Goal: Task Accomplishment & Management: Complete application form

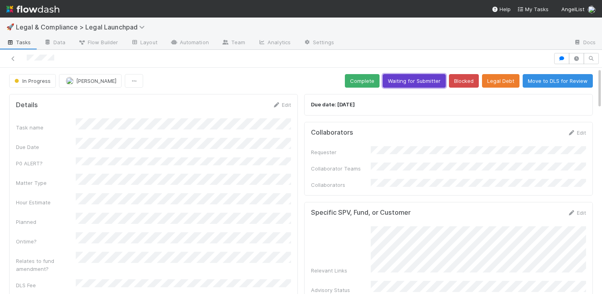
click at [407, 75] on button "Waiting for Submitter" at bounding box center [414, 81] width 63 height 14
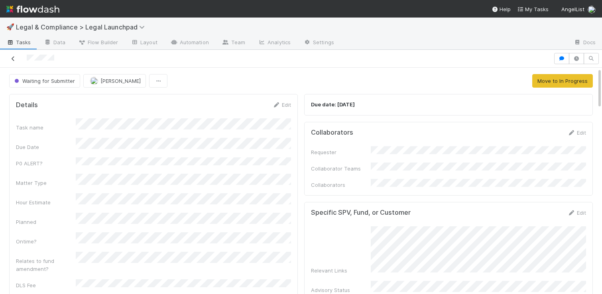
click at [12, 58] on icon at bounding box center [13, 58] width 8 height 5
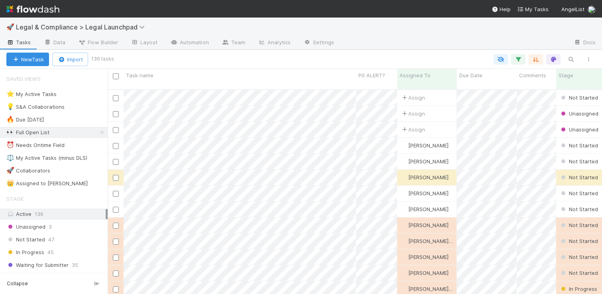
scroll to position [211, 494]
click at [521, 58] on icon "button" at bounding box center [518, 59] width 8 height 7
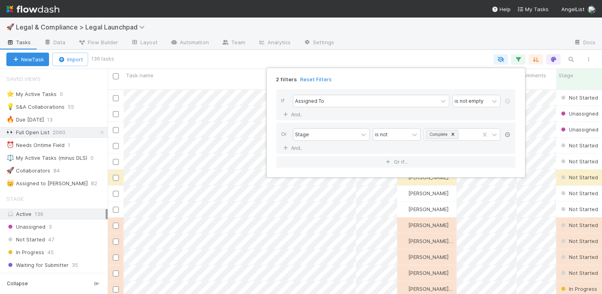
click at [509, 134] on icon at bounding box center [508, 134] width 8 height 5
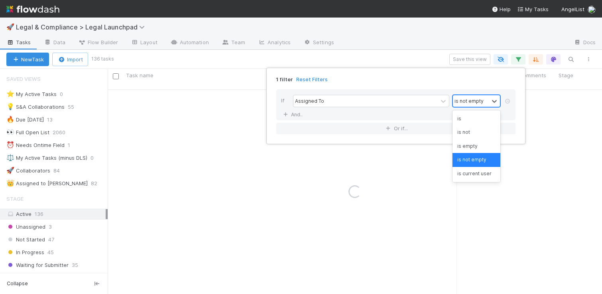
click at [487, 100] on div "is not empty" at bounding box center [471, 101] width 36 height 12
click at [471, 118] on div "is" at bounding box center [477, 119] width 48 height 14
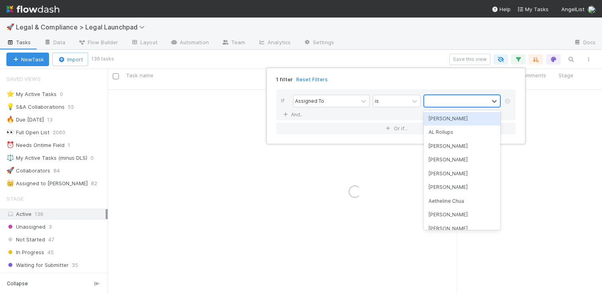
click at [484, 100] on div at bounding box center [456, 101] width 65 height 12
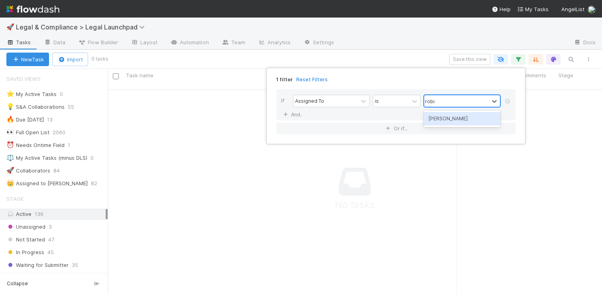
type input "robin"
click at [487, 120] on div "[PERSON_NAME]" at bounding box center [462, 119] width 77 height 14
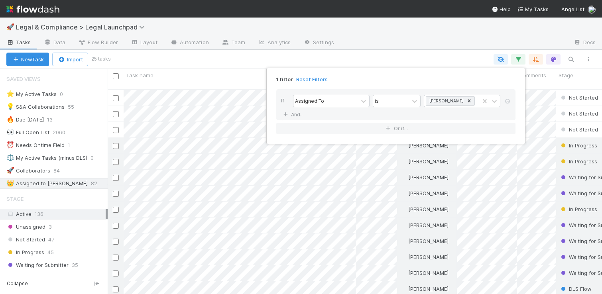
click at [439, 39] on div "1 filter Reset Filters If Assigned To is Robin Sosnow And.. Or if..." at bounding box center [301, 147] width 602 height 294
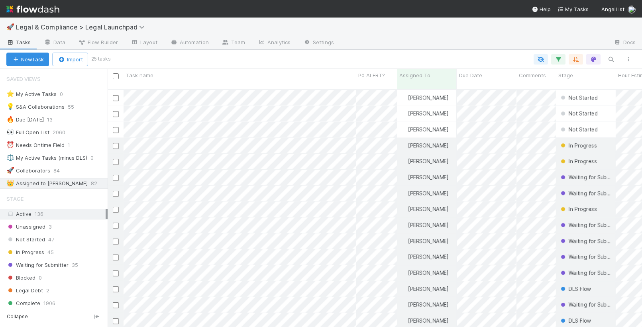
scroll to position [238, 529]
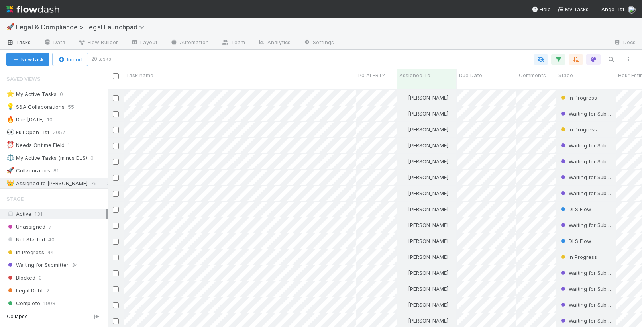
scroll to position [238, 529]
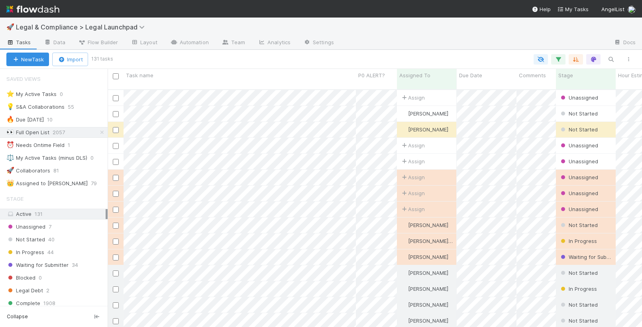
scroll to position [238, 529]
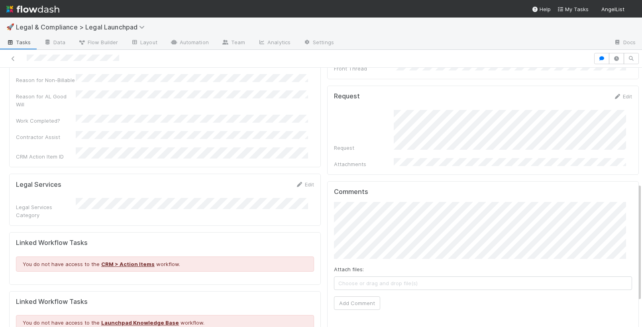
scroll to position [311, 0]
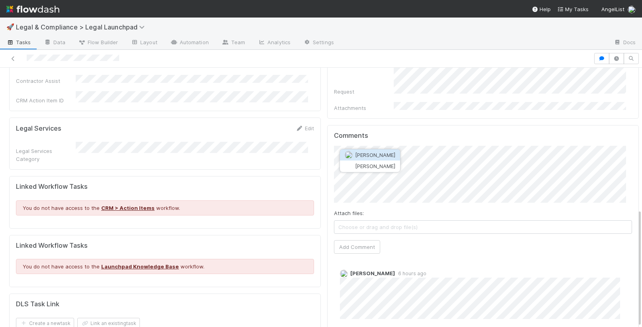
click at [380, 154] on span "Ethan Braren" at bounding box center [375, 155] width 40 height 6
click at [353, 240] on button "Add Comment" at bounding box center [357, 247] width 46 height 14
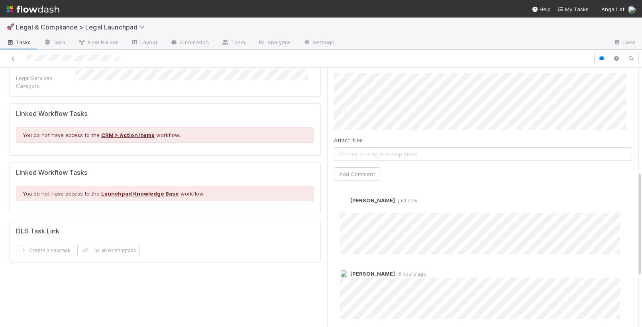
scroll to position [0, 0]
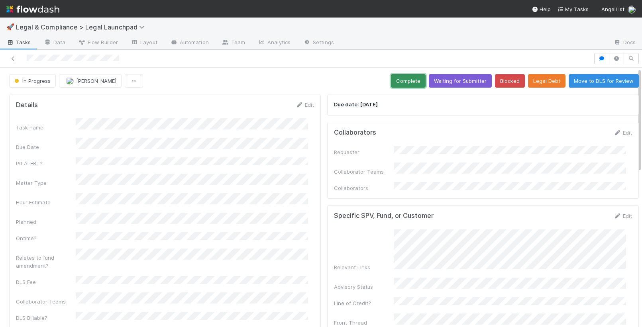
click at [394, 80] on button "Complete" at bounding box center [408, 81] width 35 height 14
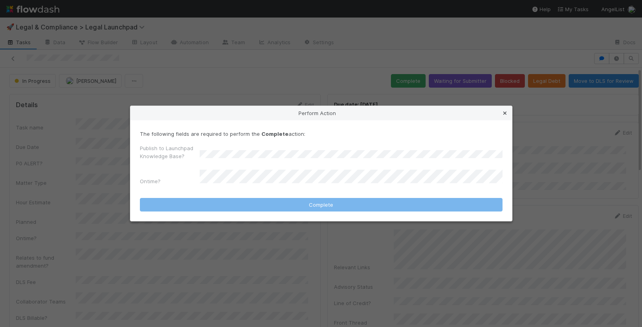
click at [507, 114] on icon at bounding box center [505, 113] width 8 height 5
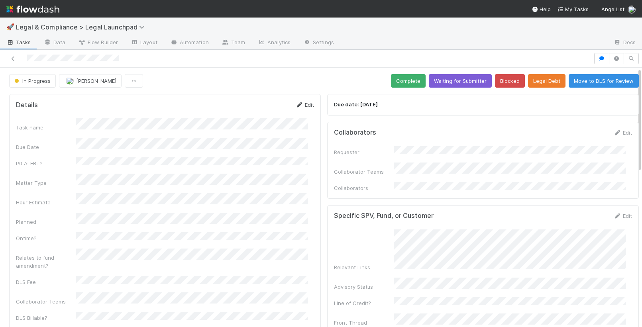
click at [296, 102] on icon at bounding box center [300, 104] width 8 height 5
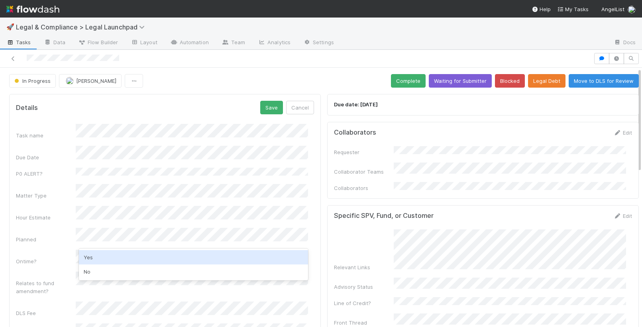
click at [100, 257] on div "Yes" at bounding box center [193, 257] width 229 height 14
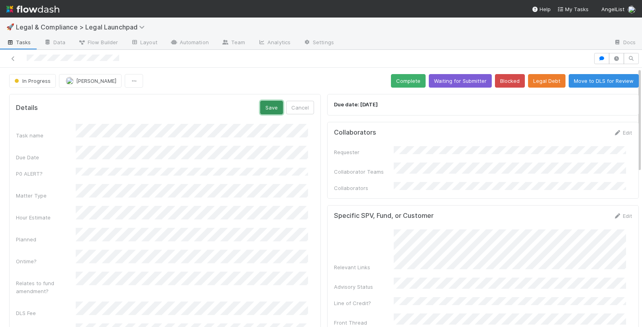
click at [265, 105] on button "Save" at bounding box center [271, 108] width 23 height 14
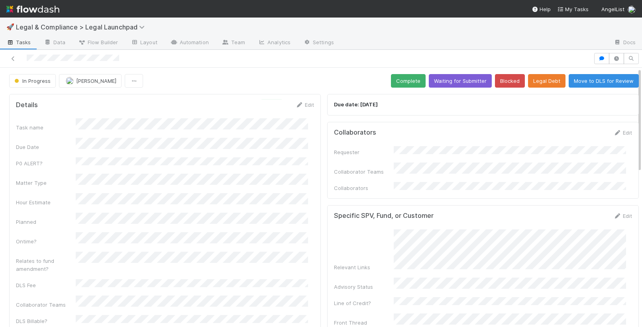
click at [401, 74] on button "Complete" at bounding box center [408, 81] width 35 height 14
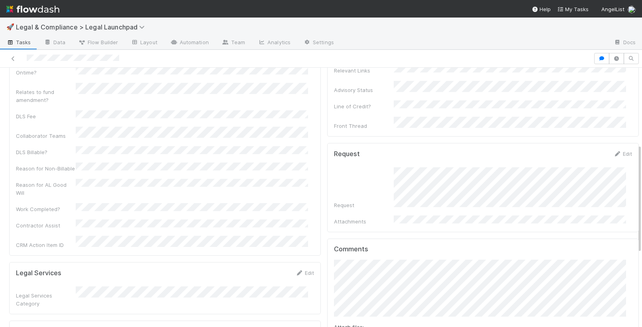
scroll to position [356, 0]
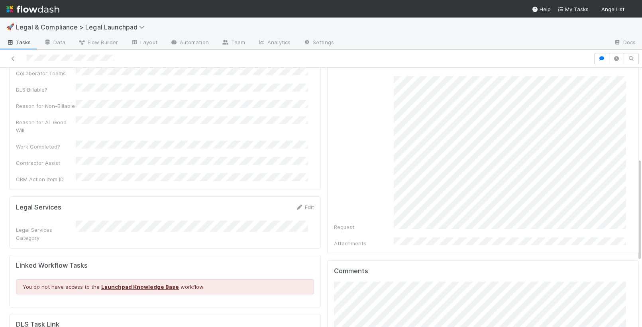
scroll to position [394, 0]
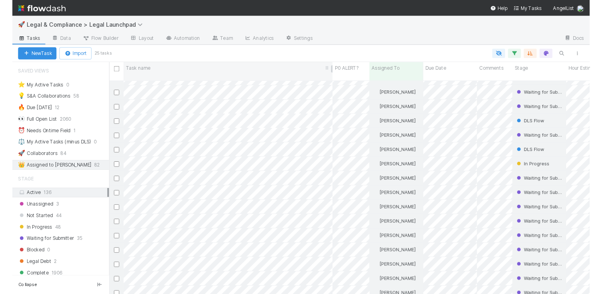
scroll to position [211, 494]
